Goal: Transaction & Acquisition: Purchase product/service

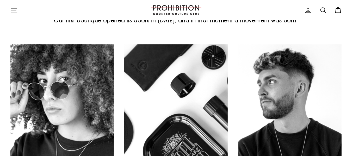
scroll to position [271, 0]
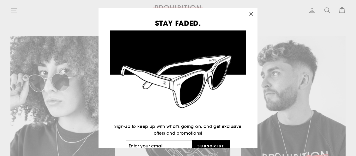
drag, startPoint x: 356, startPoint y: 14, endPoint x: 355, endPoint y: 46, distance: 32.8
drag, startPoint x: 355, startPoint y: 46, endPoint x: 356, endPoint y: 55, distance: 8.9
click at [352, 55] on div "STAY FADED. Sign-up to keep up with what's going on, and get exclusive offers a…" at bounding box center [178, 78] width 356 height 156
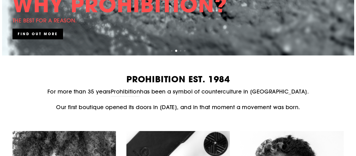
scroll to position [0, 0]
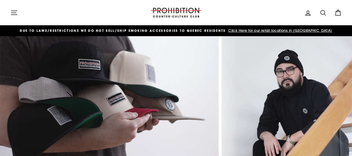
click at [16, 11] on icon "button" at bounding box center [14, 13] width 6 height 4
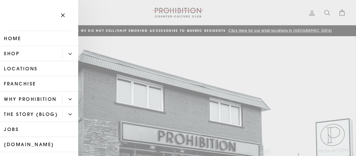
click at [68, 51] on button "Primary" at bounding box center [70, 53] width 16 height 9
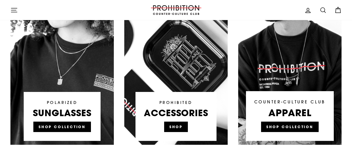
scroll to position [366, 0]
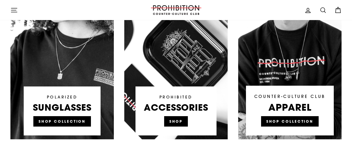
click at [178, 119] on link at bounding box center [175, 40] width 103 height 198
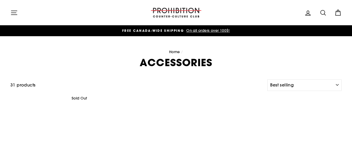
select select "best-selling"
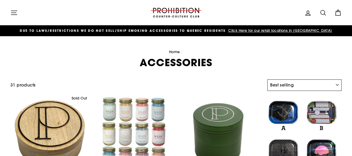
click at [337, 84] on select "Sort Featured Best selling Alphabetically, A-Z Alphabetically, Z-A Price, low t…" at bounding box center [304, 84] width 74 height 11
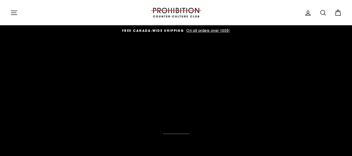
scroll to position [366, 0]
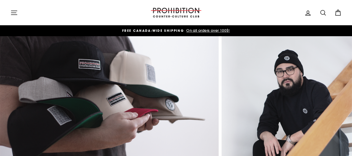
click at [13, 13] on icon "button" at bounding box center [14, 13] width 6 height 4
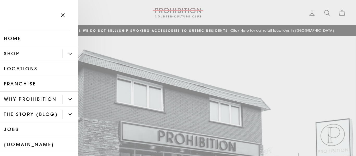
click at [69, 53] on icon "Primary" at bounding box center [70, 53] width 3 height 3
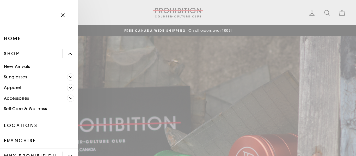
click at [67, 96] on span "Primary" at bounding box center [70, 98] width 7 height 7
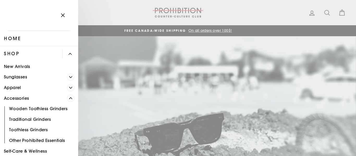
click at [63, 16] on icon "button" at bounding box center [62, 15] width 3 height 3
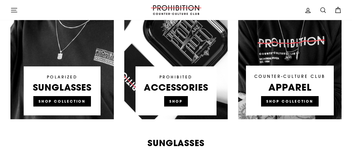
scroll to position [394, 0]
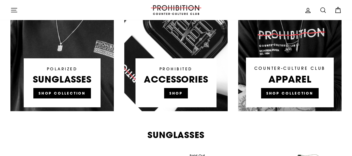
click at [173, 92] on link at bounding box center [175, 12] width 103 height 198
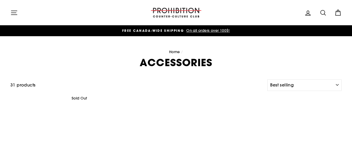
select select "best-selling"
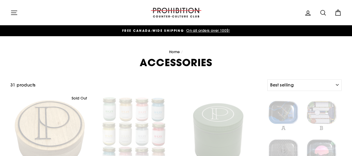
click at [322, 12] on icon at bounding box center [322, 12] width 7 height 7
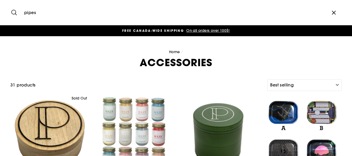
type input "pipes"
click at [14, 12] on icon "submit" at bounding box center [13, 12] width 7 height 7
